Goal: Communication & Community: Connect with others

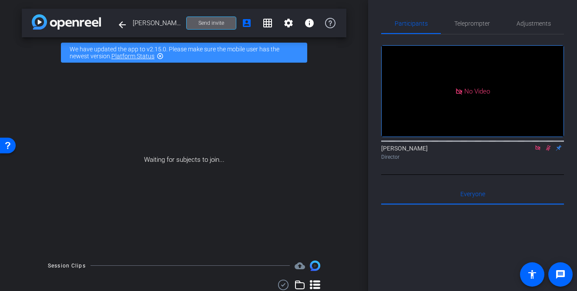
click at [234, 24] on span at bounding box center [211, 23] width 49 height 21
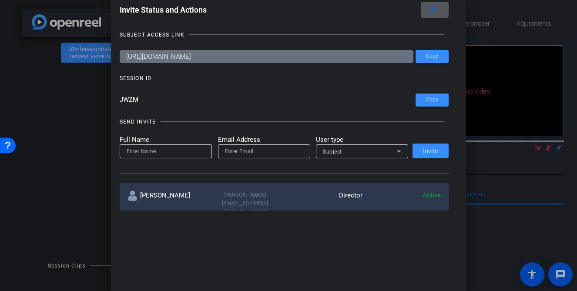
click at [195, 150] on input at bounding box center [166, 151] width 78 height 10
type input "[PERSON_NAME]"
click at [278, 152] on input "npepitone@o" at bounding box center [264, 151] width 78 height 10
type input "[EMAIL_ADDRESS][PERSON_NAME][DOMAIN_NAME]"
click at [327, 152] on span "Subject" at bounding box center [332, 152] width 19 height 6
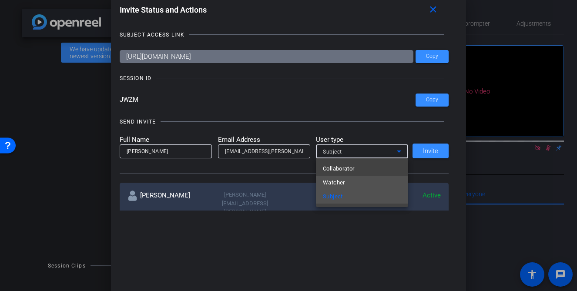
click at [338, 183] on span "Watcher" at bounding box center [334, 183] width 22 height 10
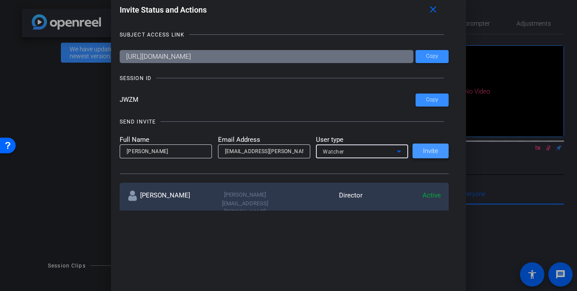
click at [431, 157] on span at bounding box center [430, 151] width 36 height 21
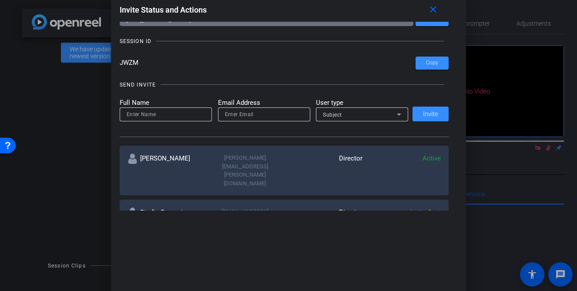
scroll to position [37, 0]
click at [193, 117] on input at bounding box center [166, 114] width 78 height 10
type input "[PERSON_NAME]"
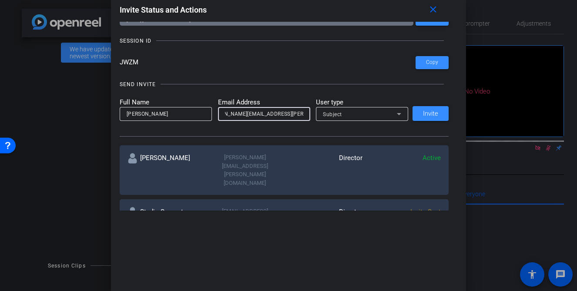
scroll to position [0, 27]
type input "[PERSON_NAME][EMAIL_ADDRESS][PERSON_NAME][DOMAIN_NAME]"
click at [335, 114] on span "Subject" at bounding box center [332, 114] width 19 height 6
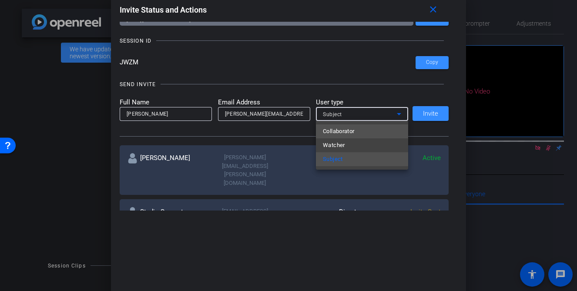
click at [337, 131] on span "Collaborator" at bounding box center [339, 131] width 32 height 10
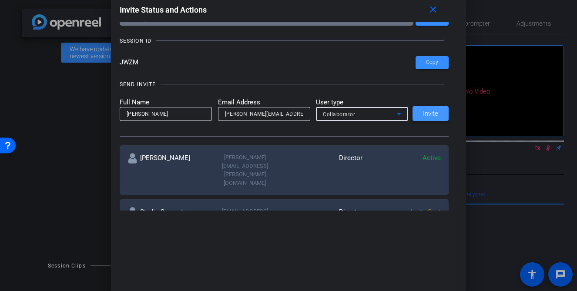
click at [430, 111] on span "Invite" at bounding box center [430, 114] width 15 height 7
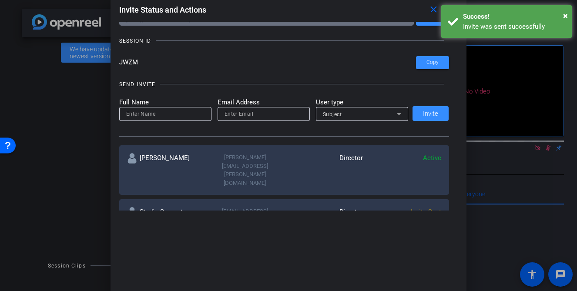
scroll to position [98, 0]
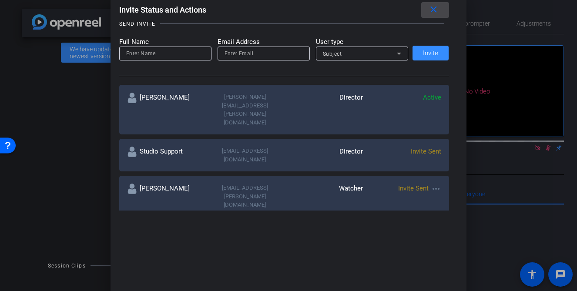
click at [434, 10] on mat-icon "close" at bounding box center [433, 9] width 11 height 11
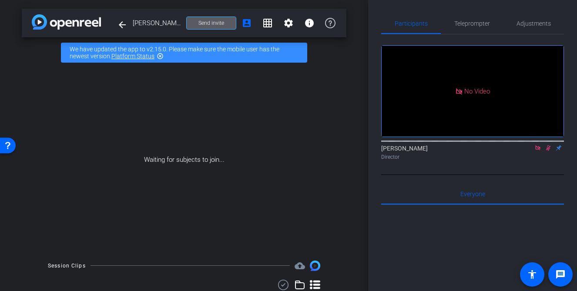
click at [406, 39] on div "No Video [PERSON_NAME] Director" at bounding box center [472, 98] width 183 height 129
click at [536, 151] on icon at bounding box center [537, 148] width 7 height 6
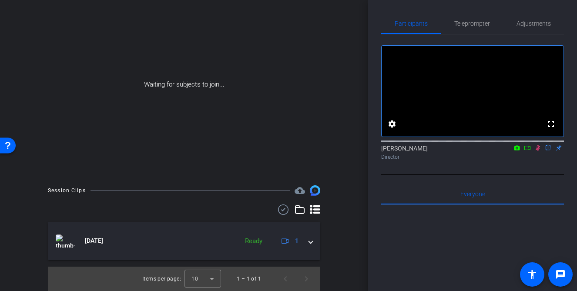
click at [530, 151] on icon at bounding box center [527, 148] width 7 height 6
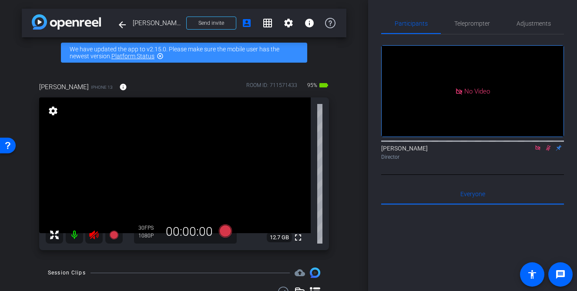
click at [550, 151] on icon at bounding box center [548, 148] width 7 height 6
click at [538, 150] on icon at bounding box center [537, 147] width 5 height 5
click at [90, 237] on icon at bounding box center [94, 235] width 10 height 10
click at [538, 20] on span "Adjustments" at bounding box center [533, 23] width 34 height 6
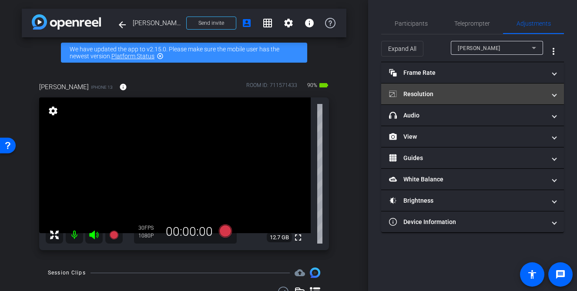
click at [490, 97] on mat-panel-title "Resolution" at bounding box center [467, 94] width 157 height 9
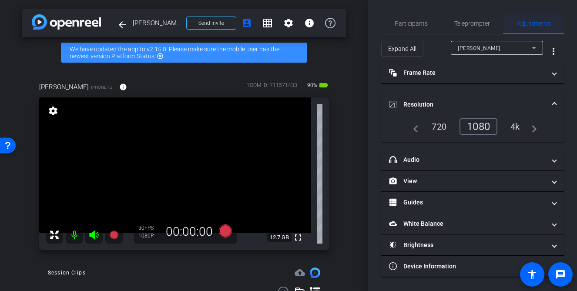
click at [539, 30] on span "Adjustments" at bounding box center [533, 23] width 34 height 21
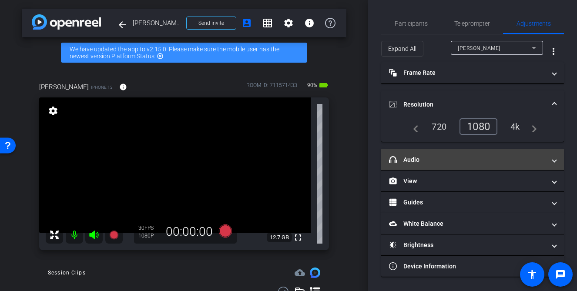
click at [556, 163] on span at bounding box center [554, 159] width 3 height 9
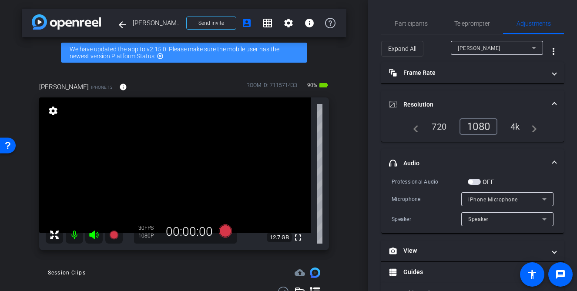
click at [512, 203] on div "iPhone Microphone" at bounding box center [505, 199] width 74 height 11
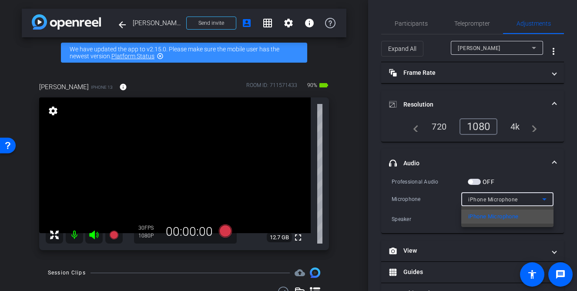
click at [512, 203] on div at bounding box center [288, 145] width 577 height 291
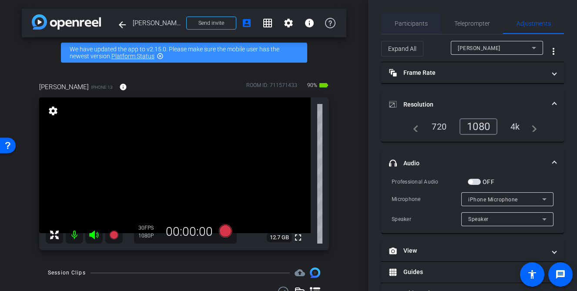
click at [416, 25] on span "Participants" at bounding box center [411, 23] width 33 height 6
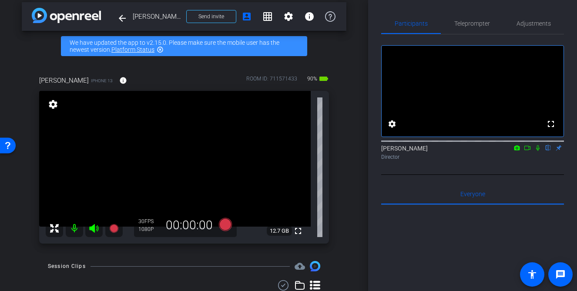
scroll to position [8, 0]
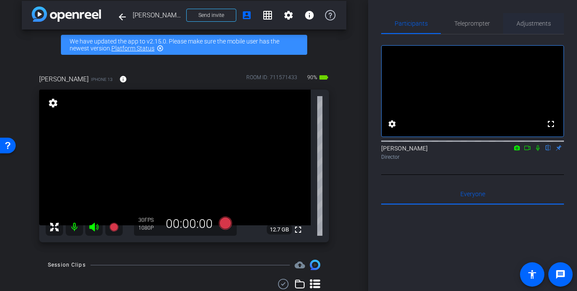
click at [539, 24] on span "Adjustments" at bounding box center [533, 23] width 34 height 6
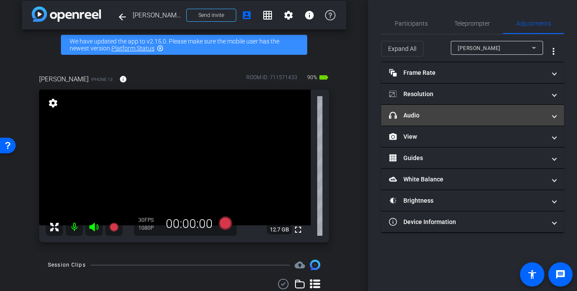
click at [550, 115] on span "headphone icon Audio" at bounding box center [471, 115] width 164 height 9
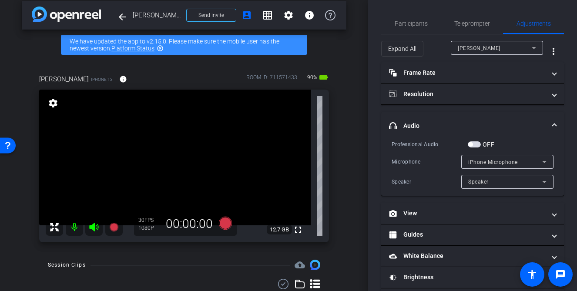
click at [505, 157] on mat-select "iPhone Microphone" at bounding box center [507, 162] width 78 height 11
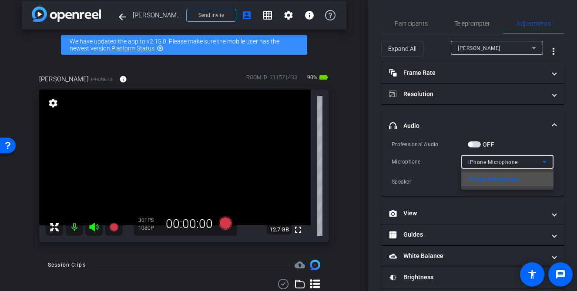
click at [520, 143] on div at bounding box center [288, 145] width 577 height 291
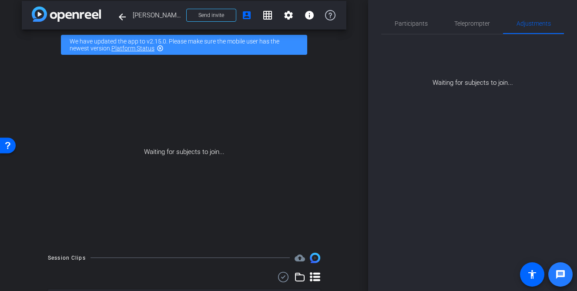
click at [565, 279] on mat-icon "message" at bounding box center [560, 274] width 10 height 10
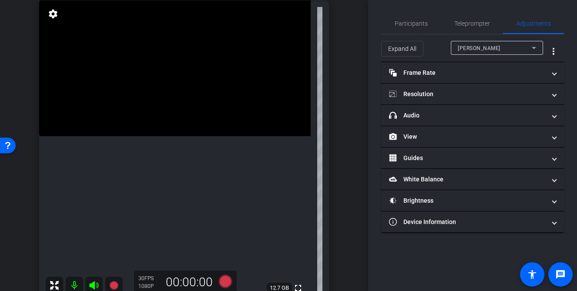
scroll to position [104, 0]
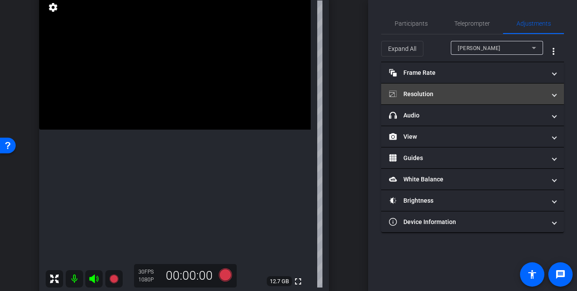
click at [499, 94] on mat-panel-title "Resolution" at bounding box center [467, 94] width 157 height 9
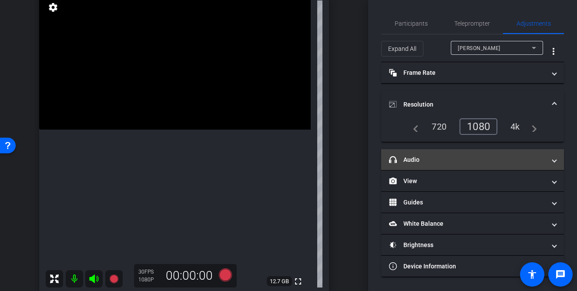
click at [467, 161] on mat-panel-title "headphone icon Audio" at bounding box center [467, 159] width 157 height 9
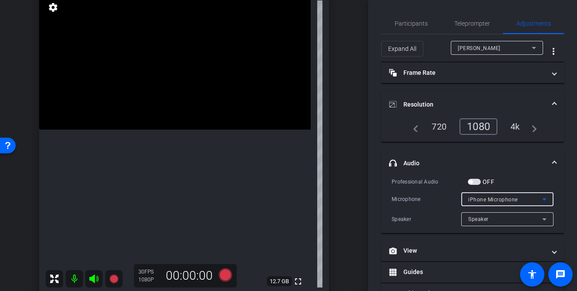
click at [488, 199] on span "iPhone Microphone" at bounding box center [493, 200] width 50 height 6
click at [488, 199] on div at bounding box center [288, 145] width 577 height 291
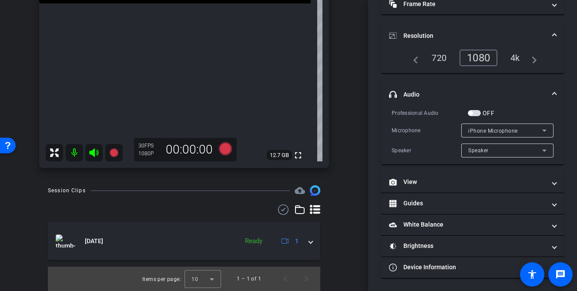
scroll to position [0, 0]
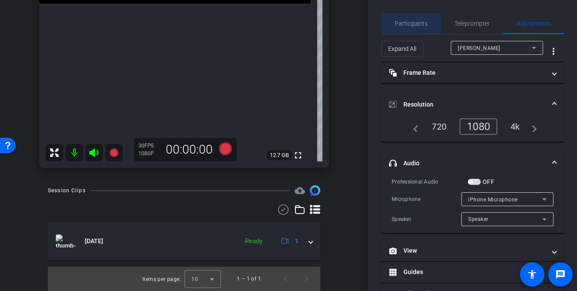
click at [409, 25] on span "Participants" at bounding box center [411, 23] width 33 height 6
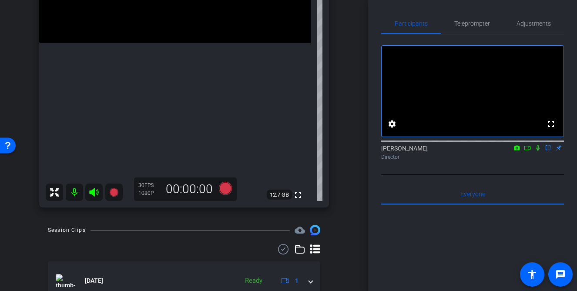
scroll to position [36, 0]
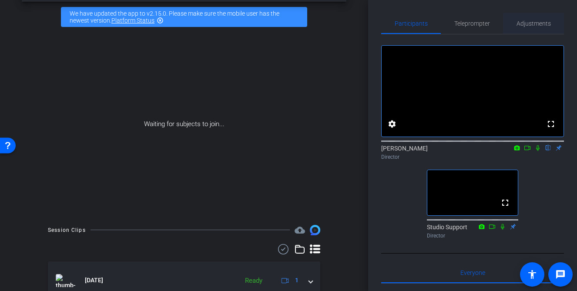
click at [521, 23] on span "Adjustments" at bounding box center [533, 23] width 34 height 6
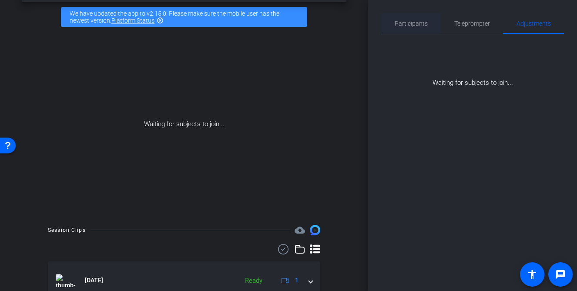
click at [416, 25] on span "Participants" at bounding box center [411, 23] width 33 height 6
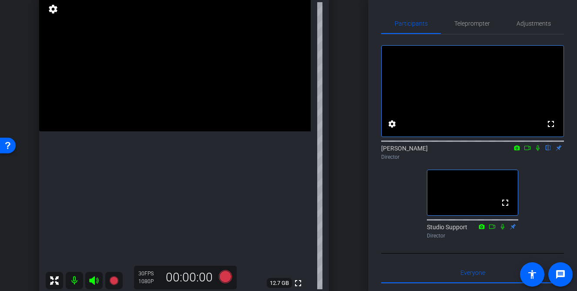
scroll to position [111, 0]
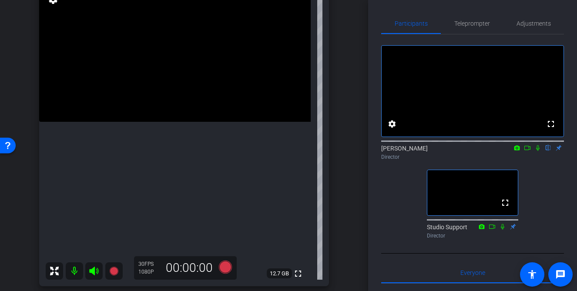
click at [342, 161] on div "[PERSON_NAME] iPhone 13 info ROOM ID: 711571433 90% battery_std fullscreen sett…" at bounding box center [184, 125] width 325 height 339
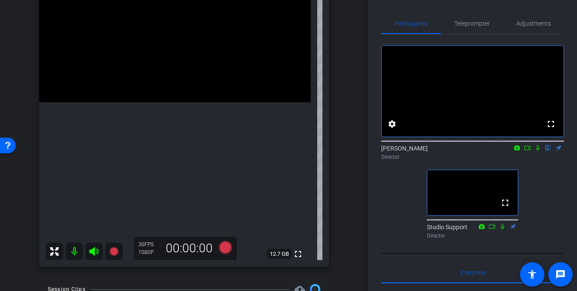
scroll to position [178, 0]
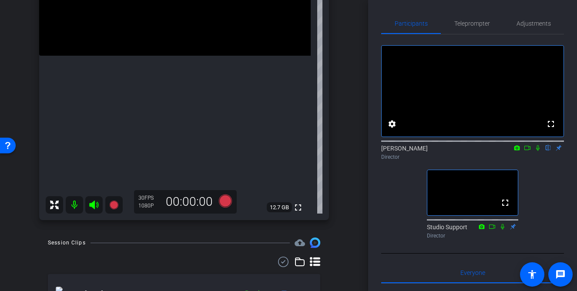
click at [352, 132] on div "arrow_back [PERSON_NAME] Health Back to project Send invite account_box grid_on…" at bounding box center [184, 145] width 368 height 291
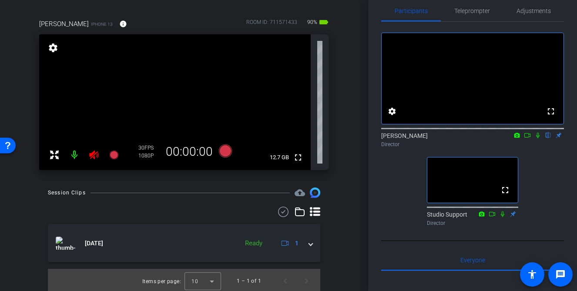
scroll to position [0, 0]
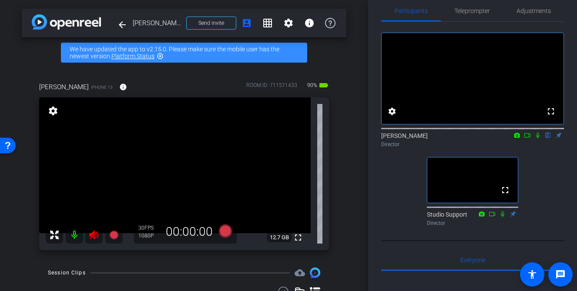
click at [94, 236] on icon at bounding box center [94, 235] width 10 height 10
click at [539, 13] on span "Adjustments" at bounding box center [533, 11] width 34 height 6
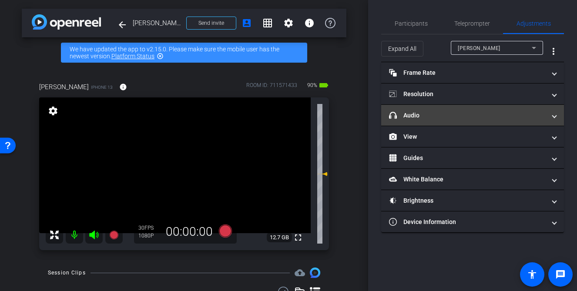
click at [506, 117] on mat-panel-title "headphone icon Audio" at bounding box center [467, 115] width 157 height 9
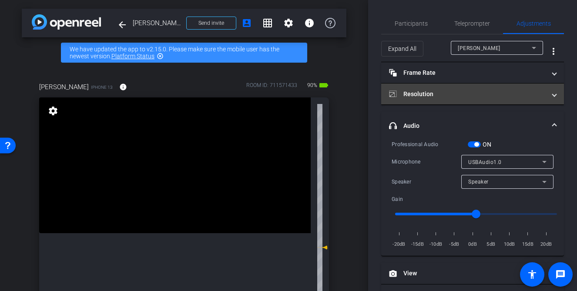
click at [553, 97] on span at bounding box center [554, 94] width 3 height 9
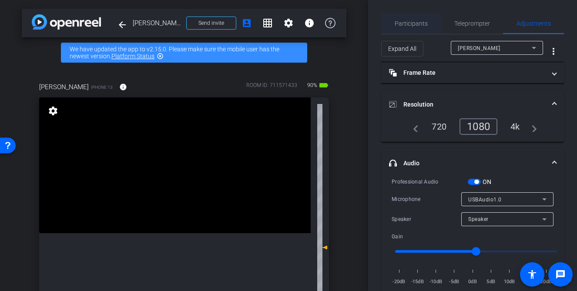
click at [410, 25] on span "Participants" at bounding box center [411, 23] width 33 height 6
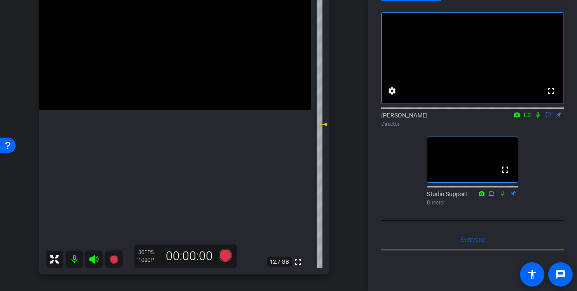
scroll to position [125, 0]
click at [117, 256] on icon at bounding box center [113, 257] width 9 height 9
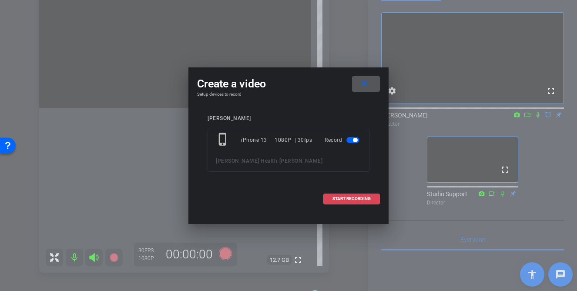
click at [355, 197] on span "START RECORDING" at bounding box center [351, 199] width 38 height 4
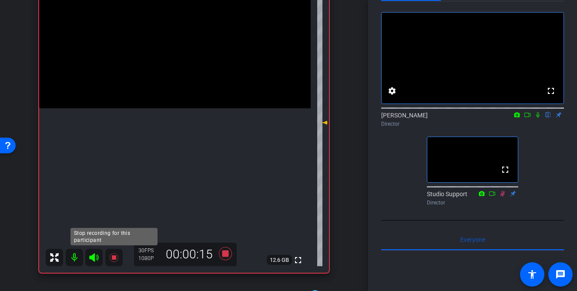
click at [116, 259] on icon at bounding box center [114, 257] width 10 height 10
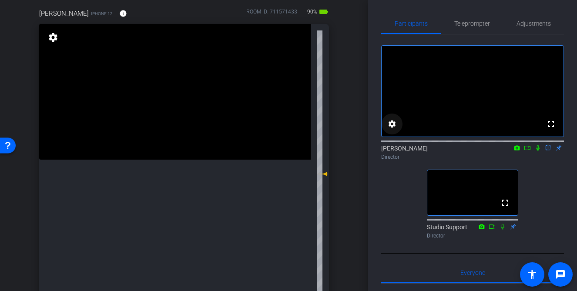
scroll to position [70, 0]
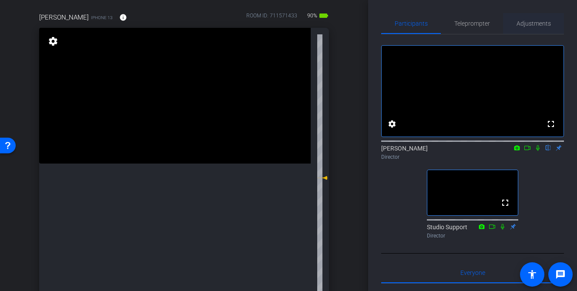
click at [530, 23] on span "Adjustments" at bounding box center [533, 23] width 34 height 6
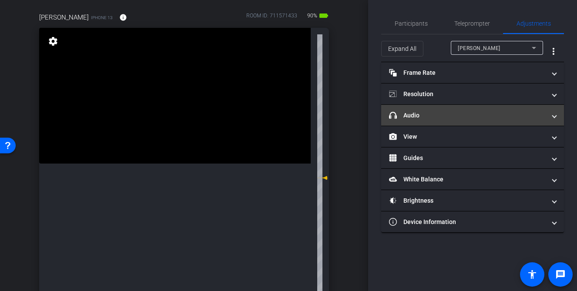
click at [503, 112] on mat-panel-title "headphone icon Audio" at bounding box center [467, 115] width 157 height 9
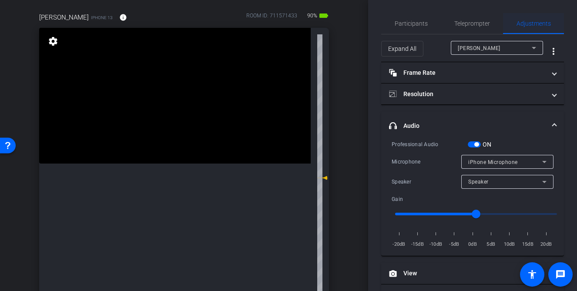
click at [534, 23] on span "Adjustments" at bounding box center [533, 23] width 34 height 6
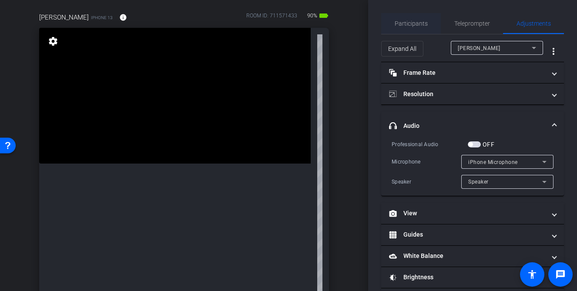
click at [421, 22] on span "Participants" at bounding box center [411, 23] width 33 height 6
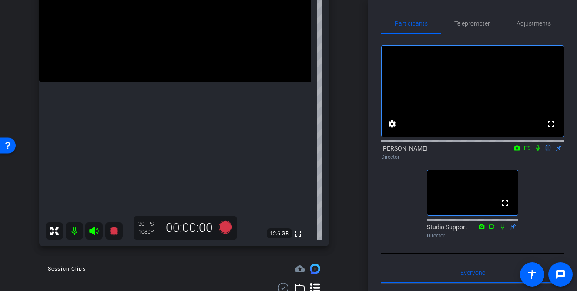
scroll to position [144, 0]
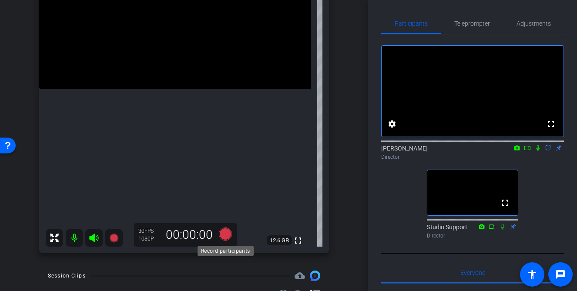
click at [225, 237] on icon at bounding box center [225, 234] width 13 height 13
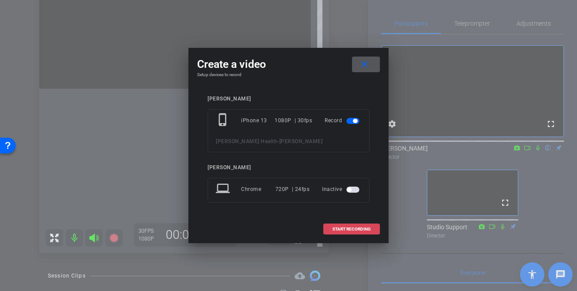
click at [355, 229] on span "START RECORDING" at bounding box center [351, 229] width 38 height 4
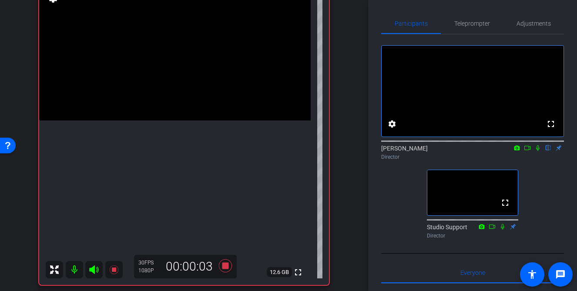
scroll to position [114, 0]
click at [226, 267] on icon at bounding box center [225, 264] width 13 height 13
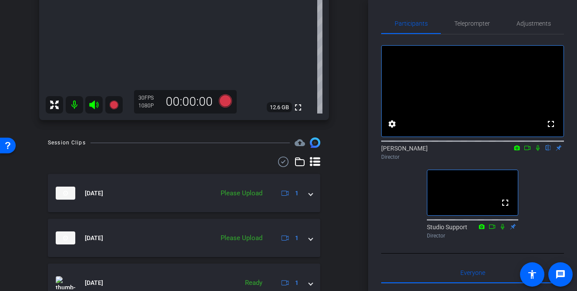
scroll to position [278, 0]
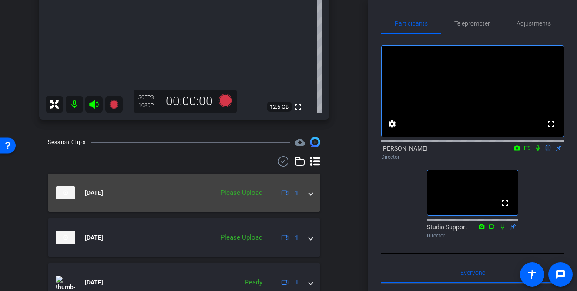
click at [310, 195] on span at bounding box center [310, 192] width 3 height 9
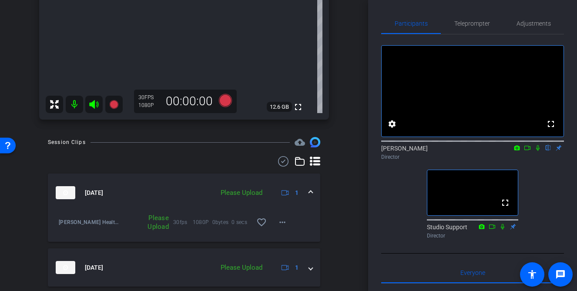
click at [310, 189] on span at bounding box center [310, 192] width 3 height 9
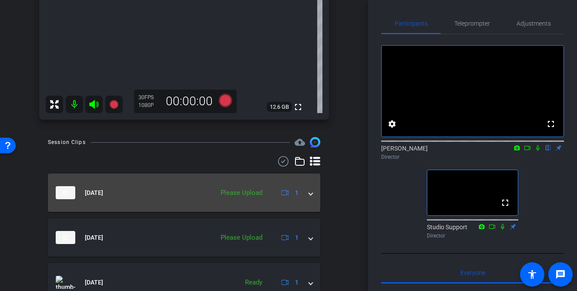
click at [310, 189] on span at bounding box center [310, 192] width 3 height 9
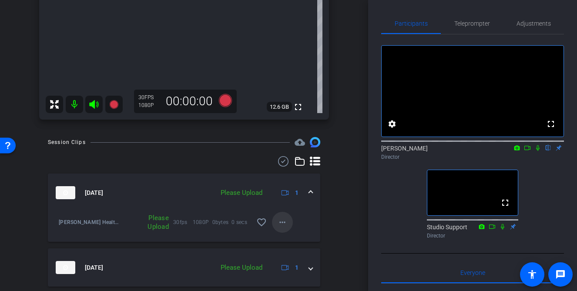
click at [285, 220] on mat-icon "more_horiz" at bounding box center [282, 222] width 10 height 10
click at [288, 244] on span "Upload" at bounding box center [296, 240] width 35 height 10
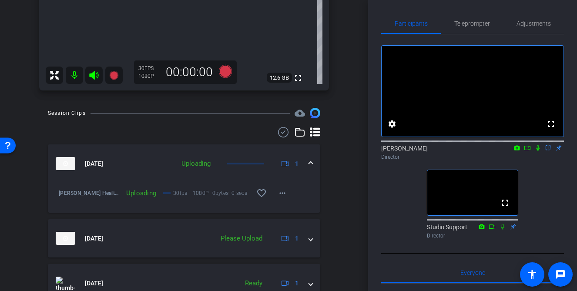
scroll to position [335, 0]
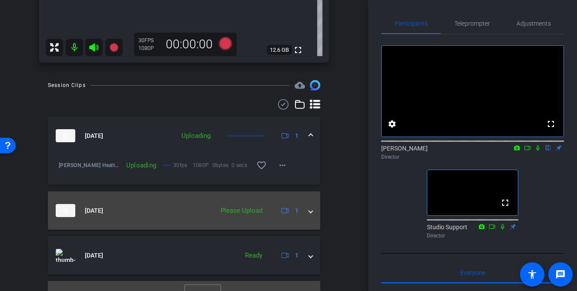
click at [311, 211] on span at bounding box center [310, 210] width 3 height 9
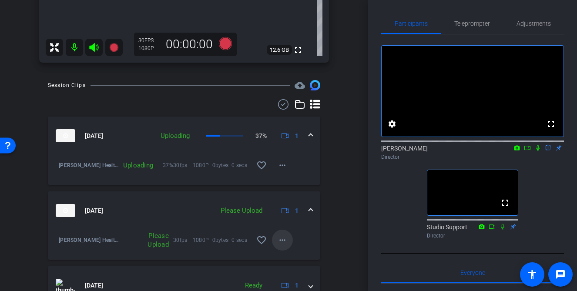
click at [288, 241] on span at bounding box center [282, 240] width 21 height 21
click at [292, 261] on span "Upload" at bounding box center [296, 258] width 35 height 10
click at [347, 238] on div "arrow_back [PERSON_NAME] Health Back to project Send invite account_box grid_on…" at bounding box center [184, 145] width 368 height 291
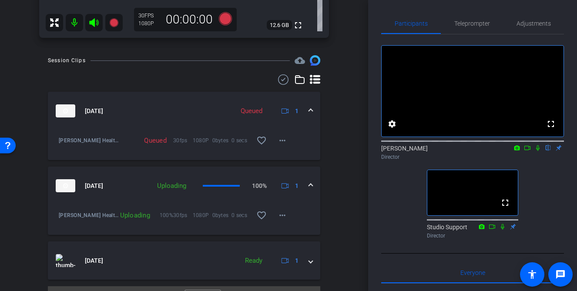
scroll to position [379, 0]
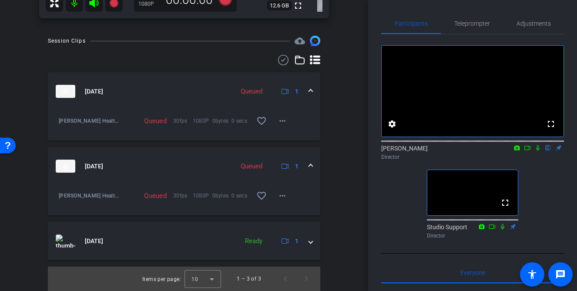
click at [359, 168] on div "arrow_back [PERSON_NAME] Health Back to project Send invite account_box grid_on…" at bounding box center [184, 145] width 368 height 291
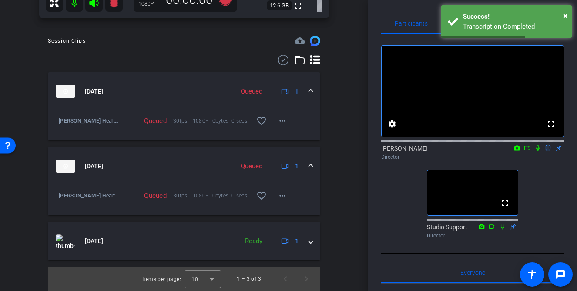
click at [312, 163] on span at bounding box center [310, 166] width 3 height 9
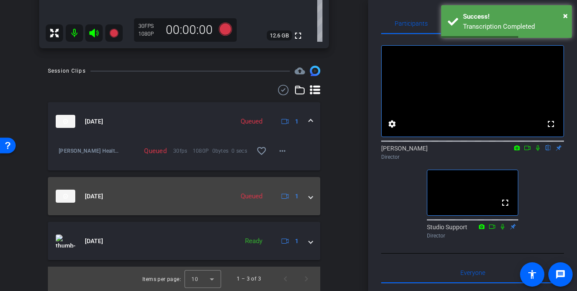
scroll to position [349, 0]
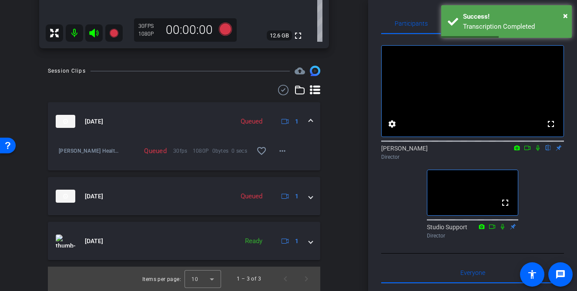
click at [334, 155] on div "Session Clips cloud_upload [DATE] Queued 1 [PERSON_NAME] Health-[PERSON_NAME]-2…" at bounding box center [184, 178] width 325 height 225
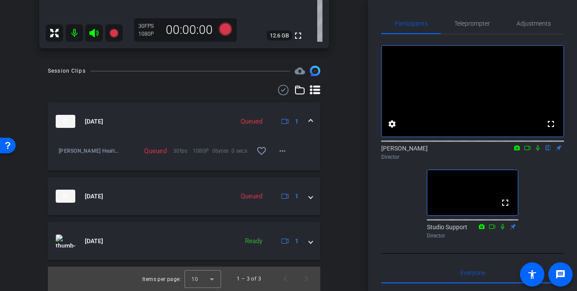
click at [312, 117] on span at bounding box center [310, 121] width 3 height 9
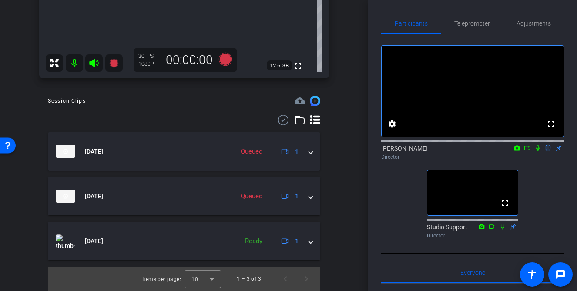
click at [312, 119] on icon at bounding box center [315, 120] width 10 height 10
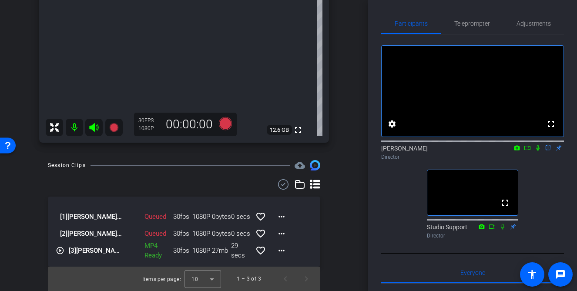
scroll to position [255, 0]
click at [292, 225] on div "[2] [PERSON_NAME] Health-[PERSON_NAME]-2025-08-22-13-02-26-445-0 Queued 30fps 1…" at bounding box center [184, 228] width 257 height 10
click at [280, 220] on mat-icon "more_horiz" at bounding box center [281, 216] width 10 height 10
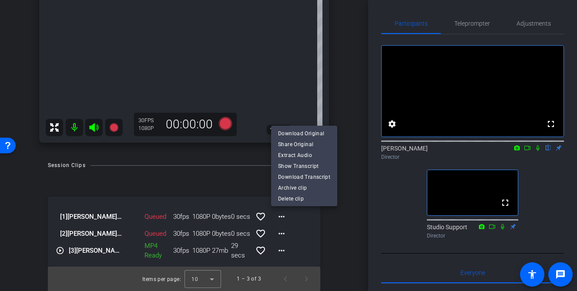
click at [304, 219] on div at bounding box center [288, 145] width 577 height 291
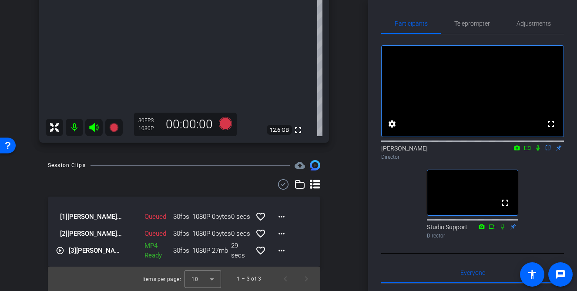
click at [151, 220] on div "Queued" at bounding box center [147, 217] width 15 height 10
click at [148, 239] on div "Queued 30fps 1080P 0bytes 0 secs favorite_border more_horiz" at bounding box center [206, 233] width 169 height 21
click at [340, 224] on div "Session Clips cloud_upload [1] [PERSON_NAME] Health-[PERSON_NAME]-2025-08-22-13…" at bounding box center [184, 225] width 325 height 131
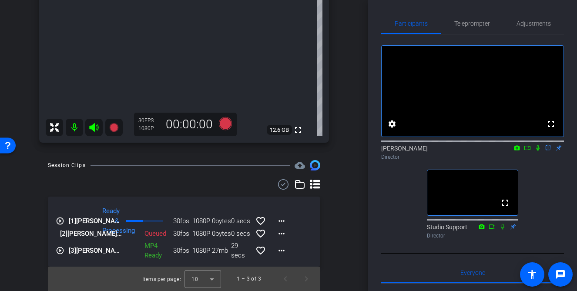
click at [61, 221] on mat-icon "play_circle_outline" at bounding box center [60, 221] width 9 height 9
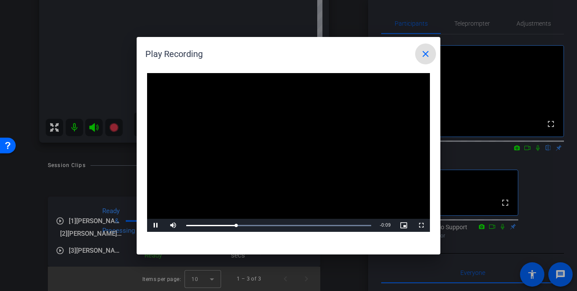
click at [536, 165] on div at bounding box center [288, 145] width 577 height 291
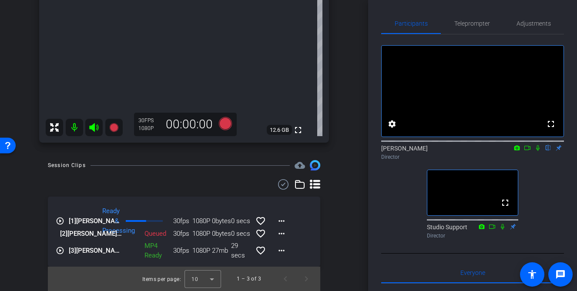
click at [541, 152] on mat-icon at bounding box center [538, 148] width 10 height 8
click at [63, 221] on mat-icon "play_circle_outline" at bounding box center [60, 221] width 9 height 9
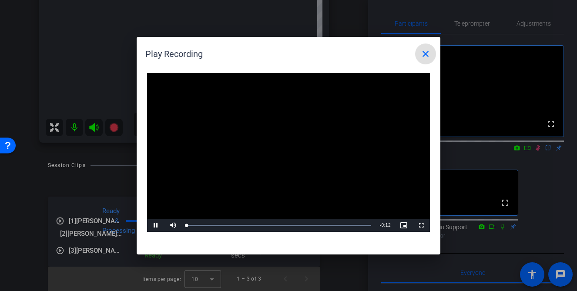
click at [277, 158] on video "Video Player" at bounding box center [288, 152] width 283 height 159
click at [156, 225] on span "Video Player" at bounding box center [155, 225] width 17 height 0
click at [223, 228] on div "Loaded : 100.00% 0:02 0:01" at bounding box center [279, 225] width 194 height 13
click at [252, 227] on div "Loaded : 100.00% 0:04 0:02" at bounding box center [279, 225] width 194 height 13
click at [428, 54] on mat-icon "close" at bounding box center [425, 54] width 10 height 10
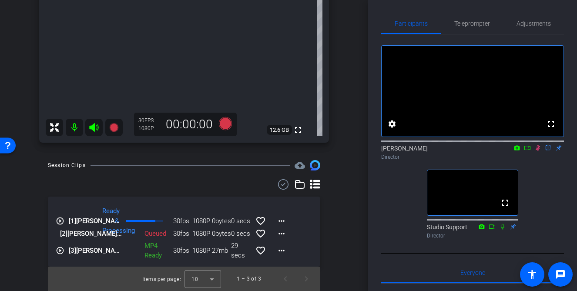
click at [338, 214] on div "Session Clips cloud_upload play_circle_outline [1] [PERSON_NAME] Health-[PERSON…" at bounding box center [184, 225] width 325 height 131
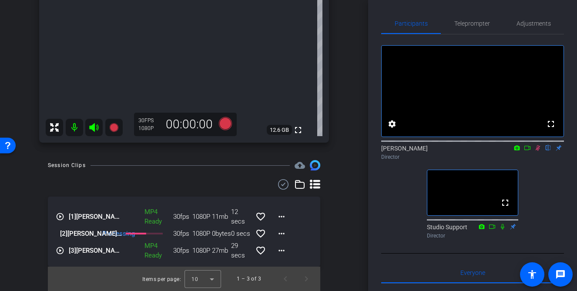
scroll to position [107, 0]
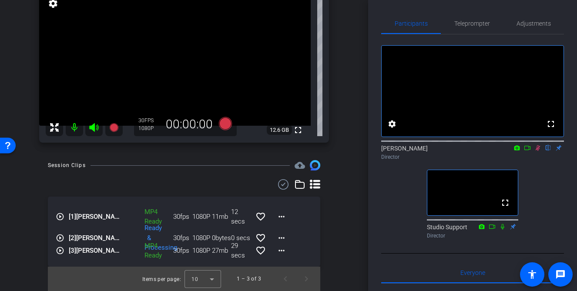
click at [60, 236] on mat-icon "play_circle_outline" at bounding box center [60, 238] width 9 height 9
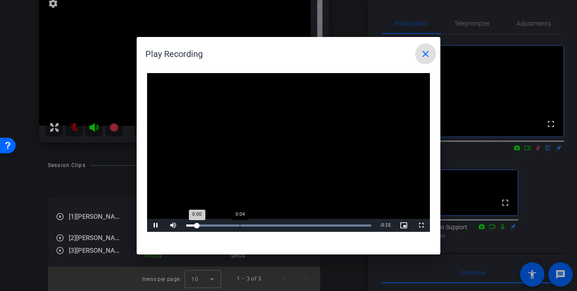
click at [240, 221] on div "Loaded : 100.00% 0:04 0:00" at bounding box center [279, 225] width 194 height 13
click at [427, 55] on mat-icon "close" at bounding box center [425, 54] width 10 height 10
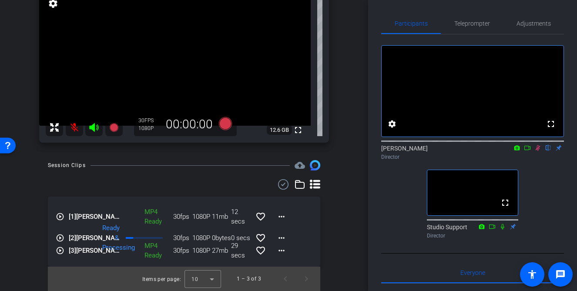
click at [537, 151] on icon at bounding box center [537, 148] width 7 height 6
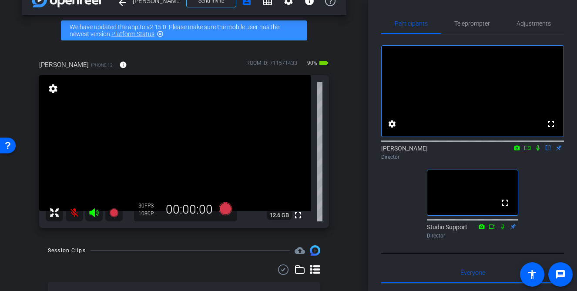
scroll to position [0, 0]
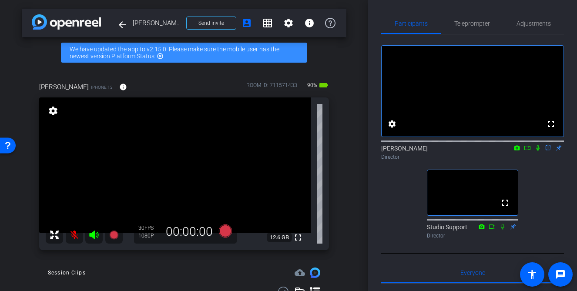
click at [74, 226] on video at bounding box center [175, 165] width 272 height 136
click at [292, 25] on mat-icon "settings" at bounding box center [288, 23] width 10 height 10
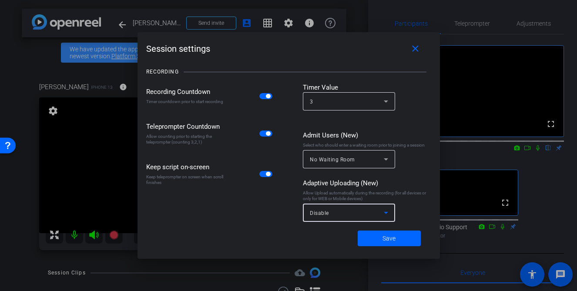
click at [365, 215] on div "Disable" at bounding box center [347, 213] width 74 height 11
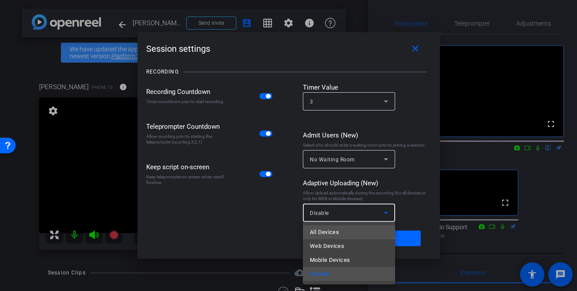
click at [351, 234] on mat-option "All Devices" at bounding box center [349, 232] width 92 height 14
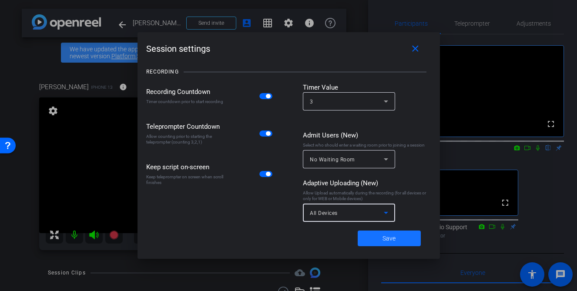
click at [380, 232] on span at bounding box center [389, 238] width 63 height 21
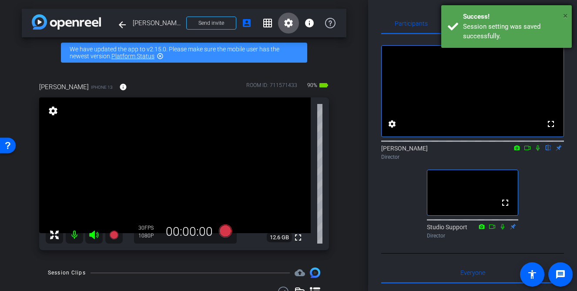
click at [563, 18] on span "×" at bounding box center [565, 15] width 5 height 10
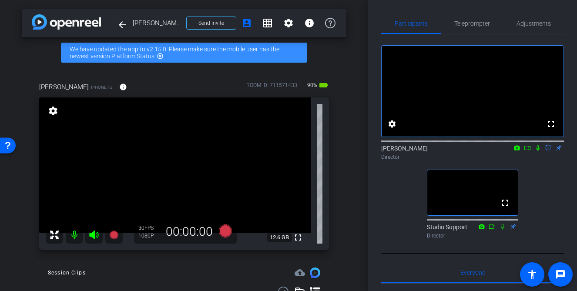
click at [339, 151] on div "[PERSON_NAME] iPhone 13 info ROOM ID: 711571433 90% battery_std fullscreen sett…" at bounding box center [184, 163] width 325 height 191
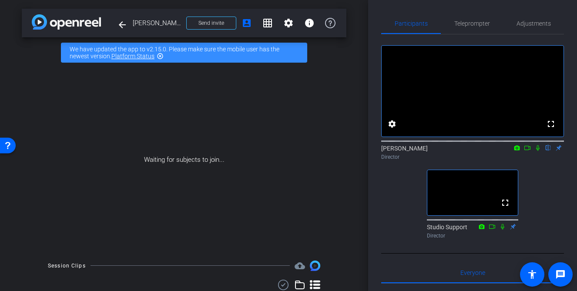
scroll to position [101, 0]
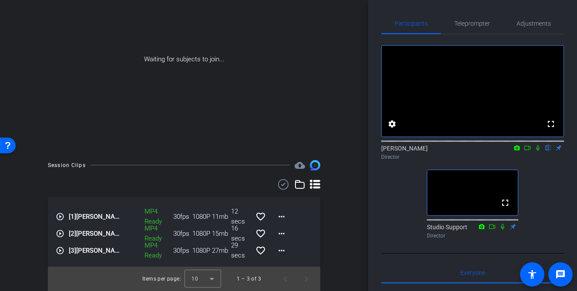
click at [61, 252] on mat-icon "play_circle_outline" at bounding box center [60, 250] width 9 height 9
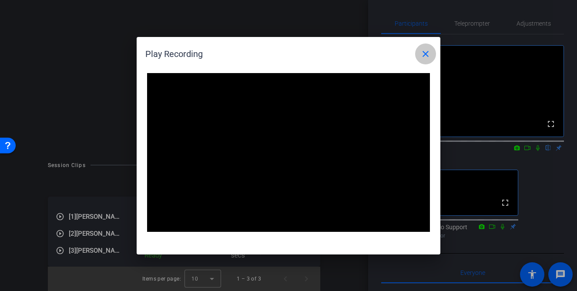
click at [427, 56] on mat-icon "close" at bounding box center [425, 54] width 10 height 10
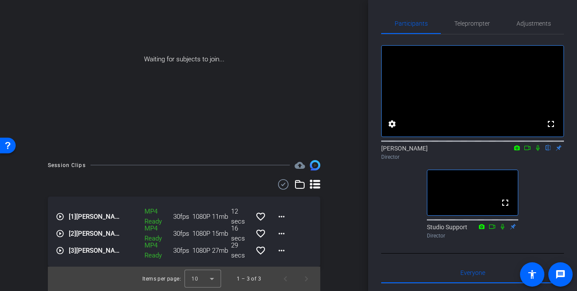
click at [60, 251] on mat-icon "play_circle_outline" at bounding box center [60, 250] width 9 height 9
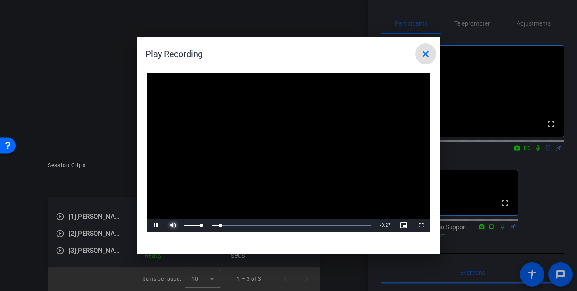
click at [168, 225] on span "Video Player" at bounding box center [172, 225] width 17 height 0
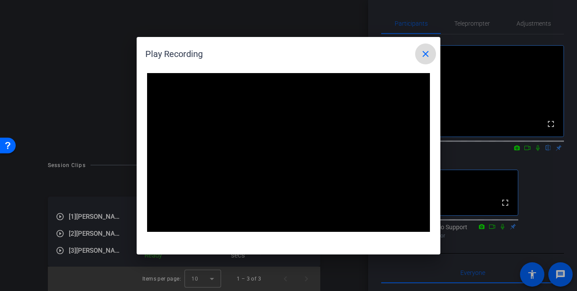
click at [425, 54] on mat-icon "close" at bounding box center [425, 54] width 10 height 10
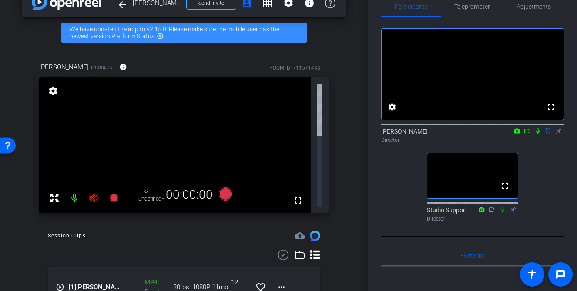
scroll to position [52, 0]
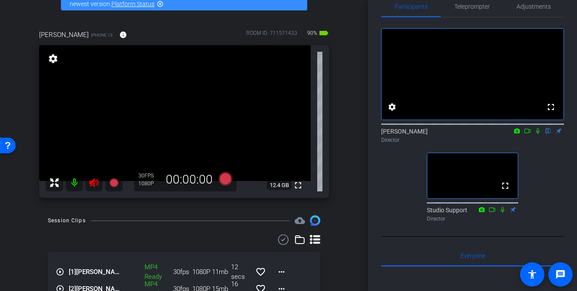
click at [97, 185] on icon at bounding box center [93, 182] width 9 height 9
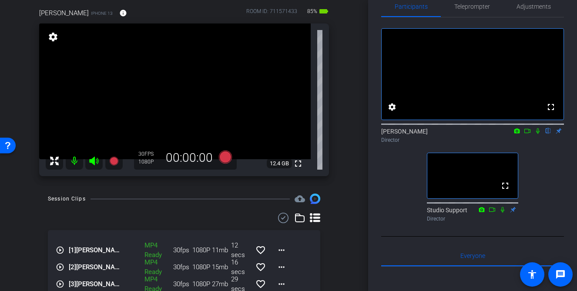
scroll to position [80, 0]
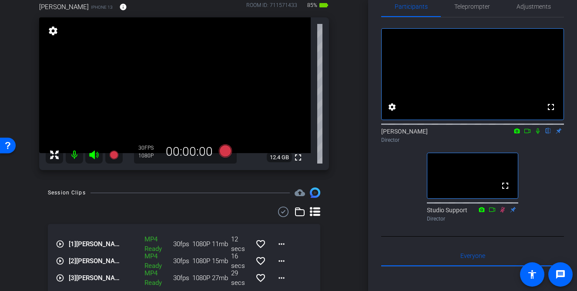
click at [529, 134] on icon at bounding box center [527, 131] width 7 height 6
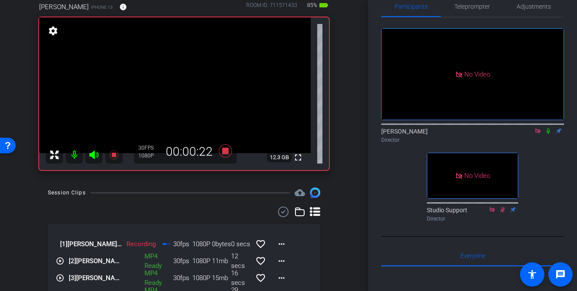
click at [548, 134] on icon at bounding box center [548, 131] width 7 height 6
click at [547, 135] on mat-icon at bounding box center [548, 131] width 10 height 8
click at [550, 135] on mat-icon at bounding box center [548, 131] width 10 height 8
click at [548, 134] on icon at bounding box center [548, 131] width 5 height 6
click at [548, 134] on icon at bounding box center [548, 131] width 7 height 6
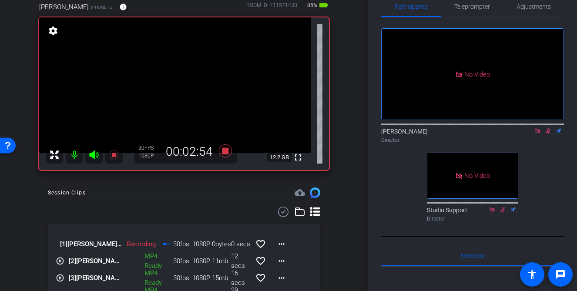
click at [548, 134] on icon at bounding box center [548, 131] width 7 height 6
click at [550, 134] on icon at bounding box center [548, 131] width 3 height 6
click at [508, 198] on div "No Video" at bounding box center [472, 175] width 91 height 45
click at [547, 134] on icon at bounding box center [548, 131] width 7 height 6
click at [547, 134] on icon at bounding box center [548, 131] width 3 height 6
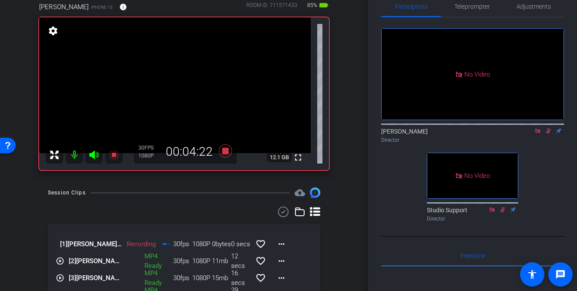
click at [547, 134] on icon at bounding box center [548, 131] width 7 height 6
click at [550, 134] on icon at bounding box center [548, 131] width 7 height 6
click at [547, 134] on icon at bounding box center [548, 131] width 5 height 6
click at [550, 134] on icon at bounding box center [548, 131] width 7 height 6
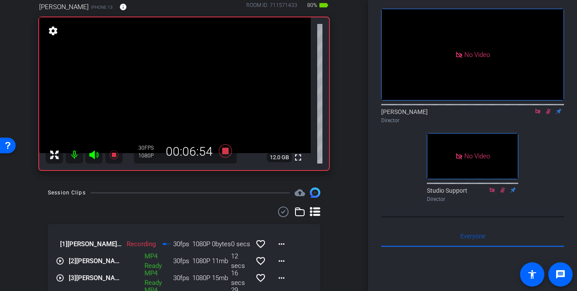
scroll to position [0, 0]
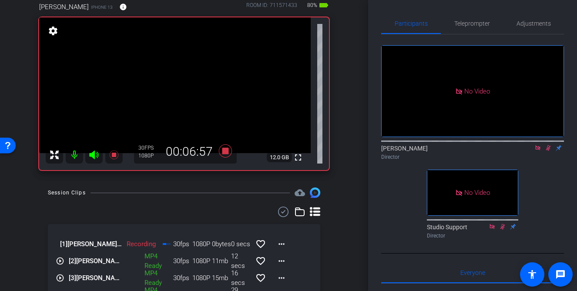
click at [548, 151] on icon at bounding box center [548, 148] width 7 height 6
click at [227, 152] on icon at bounding box center [225, 150] width 13 height 13
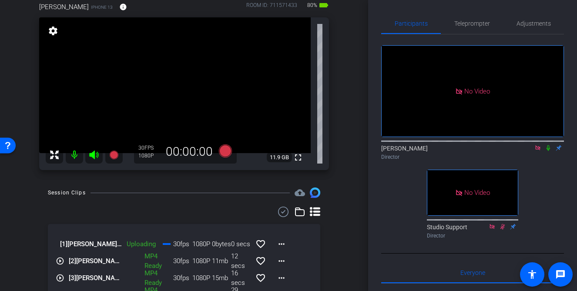
scroll to position [76, 0]
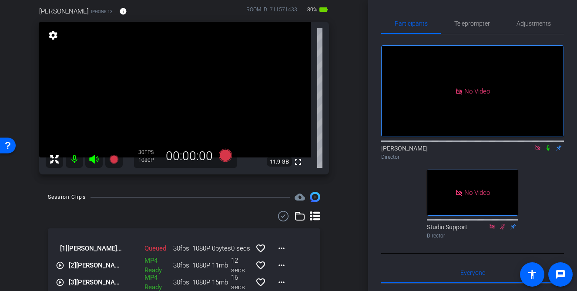
click at [537, 150] on icon at bounding box center [537, 147] width 5 height 5
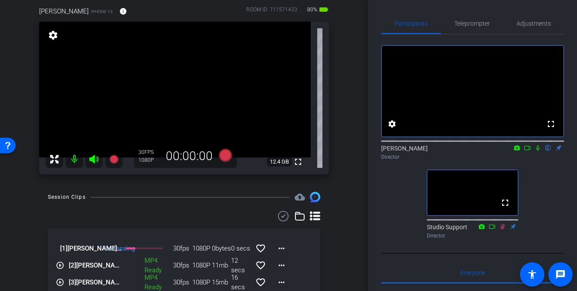
click at [349, 183] on div "arrow_back [PERSON_NAME] Health Back to project Send invite account_box grid_on…" at bounding box center [184, 69] width 368 height 291
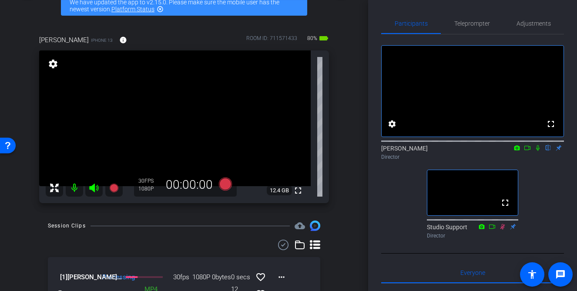
scroll to position [49, 0]
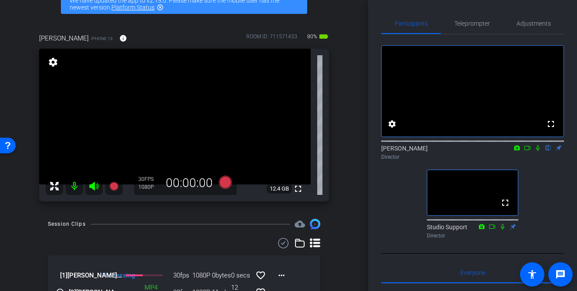
click at [530, 150] on icon at bounding box center [527, 148] width 6 height 4
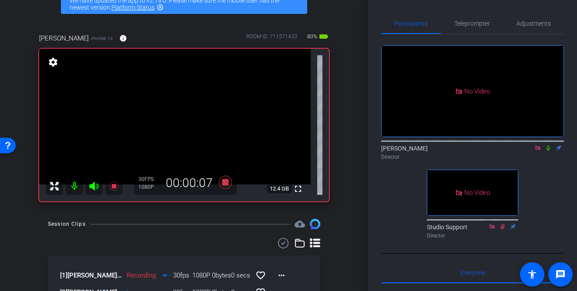
click at [550, 152] on mat-icon at bounding box center [548, 148] width 10 height 8
click at [549, 151] on icon at bounding box center [548, 148] width 7 height 6
click at [548, 152] on mat-icon at bounding box center [548, 148] width 10 height 8
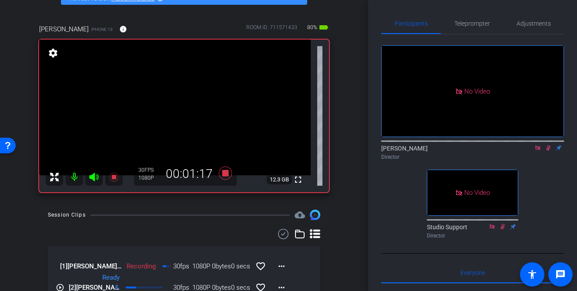
scroll to position [59, 0]
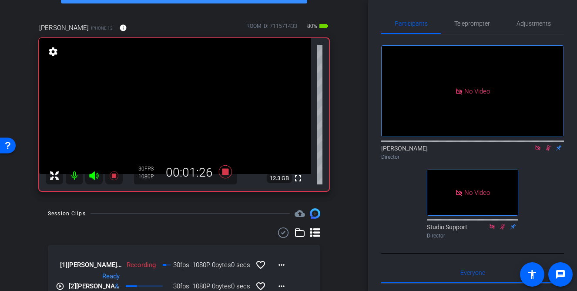
click at [549, 151] on icon at bounding box center [548, 148] width 7 height 6
click at [549, 151] on icon at bounding box center [548, 148] width 3 height 6
click at [548, 151] on icon at bounding box center [548, 148] width 7 height 6
click at [550, 151] on icon at bounding box center [548, 148] width 7 height 6
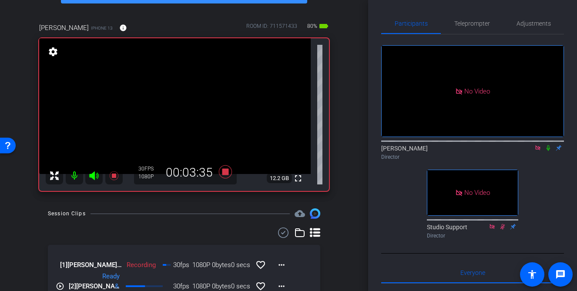
click at [550, 151] on icon at bounding box center [548, 148] width 7 height 6
click at [549, 151] on icon at bounding box center [548, 148] width 5 height 6
click at [547, 151] on icon at bounding box center [548, 148] width 7 height 6
click at [549, 178] on div "No Video [PERSON_NAME] Director No Video Studio Support Director" at bounding box center [472, 138] width 183 height 208
click at [549, 151] on icon at bounding box center [548, 148] width 7 height 6
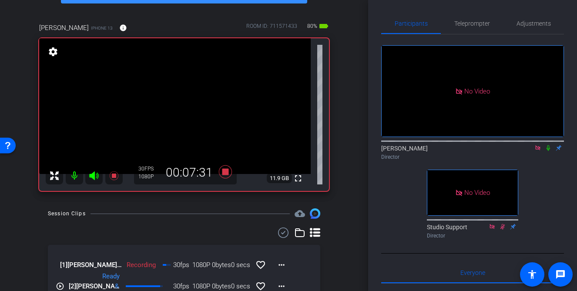
click at [547, 151] on icon at bounding box center [548, 148] width 3 height 6
click at [547, 151] on icon at bounding box center [548, 148] width 7 height 6
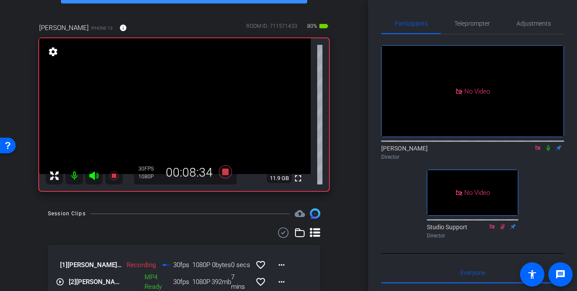
click at [550, 151] on icon at bounding box center [548, 148] width 7 height 6
click at [544, 187] on div "No Video [PERSON_NAME] Director No Video Studio Support Director" at bounding box center [472, 138] width 183 height 208
click at [549, 151] on icon at bounding box center [548, 148] width 5 height 6
click at [226, 172] on icon at bounding box center [225, 171] width 13 height 13
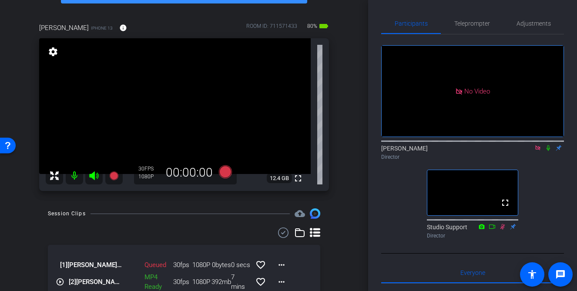
click at [540, 150] on icon at bounding box center [537, 147] width 5 height 5
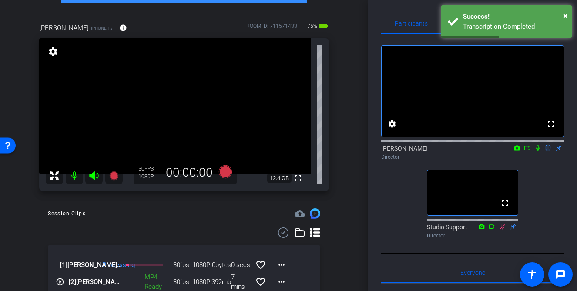
scroll to position [74, 0]
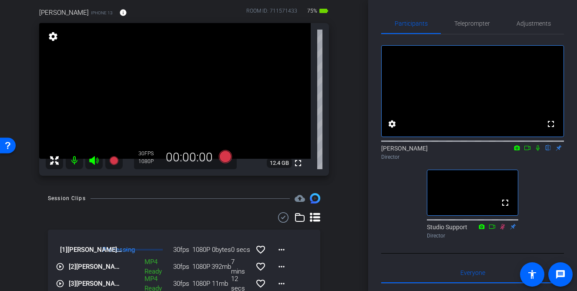
click at [530, 151] on icon at bounding box center [527, 148] width 7 height 6
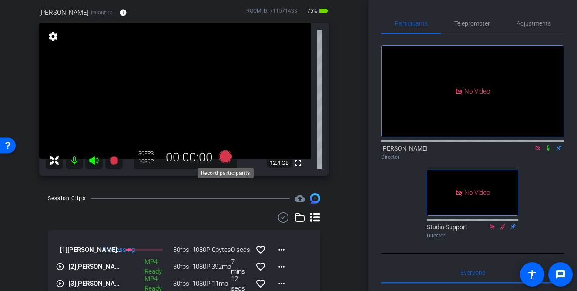
click at [226, 157] on icon at bounding box center [225, 156] width 13 height 13
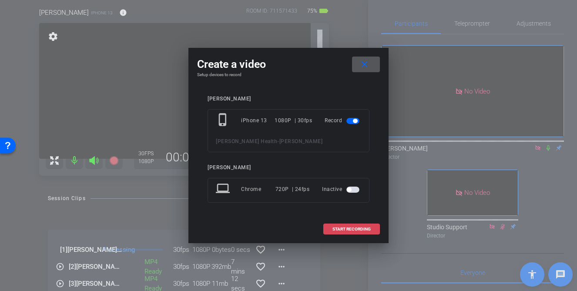
click at [360, 228] on span "START RECORDING" at bounding box center [351, 229] width 38 height 4
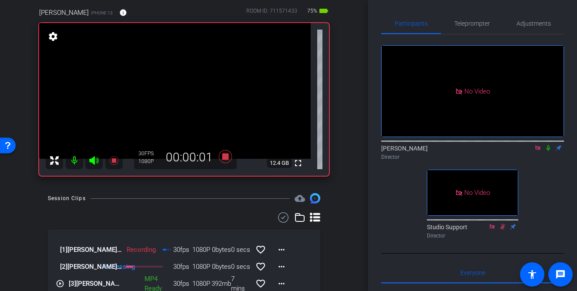
click at [550, 151] on icon at bounding box center [548, 148] width 7 height 6
click at [548, 151] on icon at bounding box center [548, 148] width 7 height 6
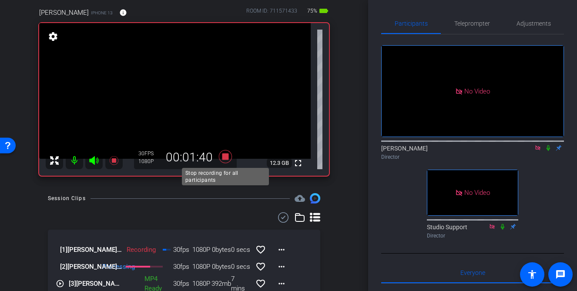
click at [226, 158] on icon at bounding box center [225, 156] width 13 height 13
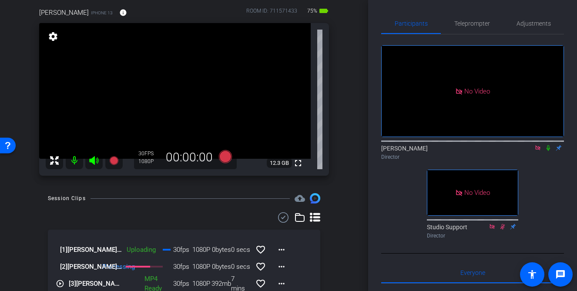
click at [541, 151] on icon at bounding box center [537, 148] width 7 height 6
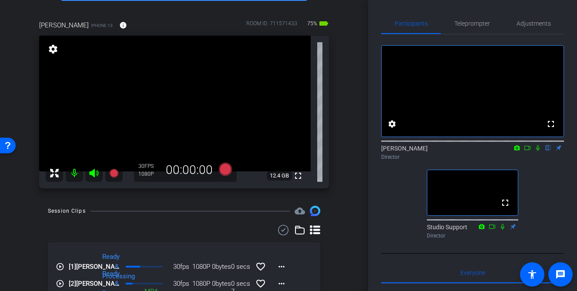
scroll to position [56, 0]
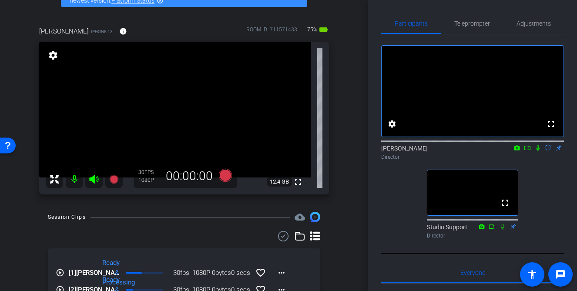
click at [351, 105] on div "arrow_back [PERSON_NAME] Health Back to project Send invite account_box grid_on…" at bounding box center [184, 89] width 368 height 291
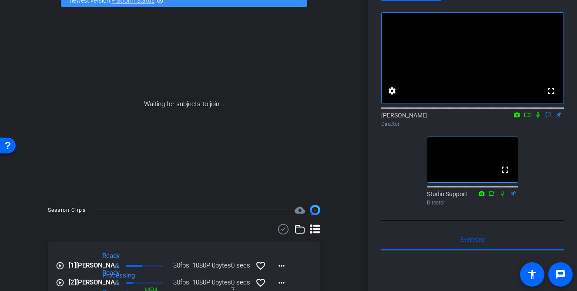
scroll to position [33, 0]
